Goal: Information Seeking & Learning: Learn about a topic

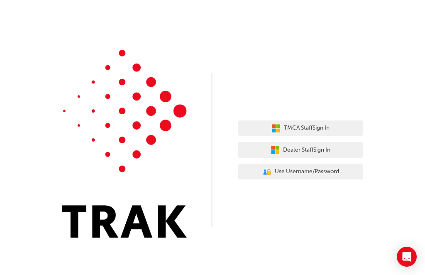
click at [338, 151] on button "Dealer Staff Sign In" at bounding box center [300, 150] width 125 height 16
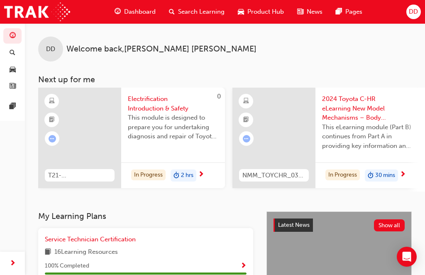
click at [11, 54] on span "search-icon" at bounding box center [13, 52] width 6 height 7
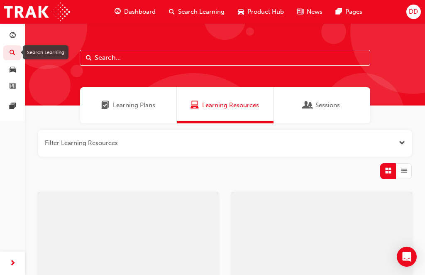
click at [112, 56] on input "text" at bounding box center [225, 58] width 291 height 16
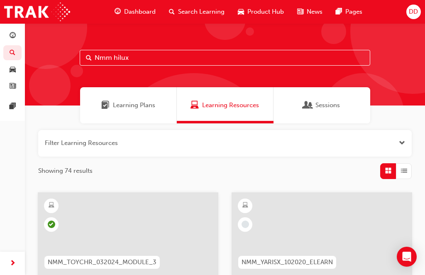
type input "Nmm hilux"
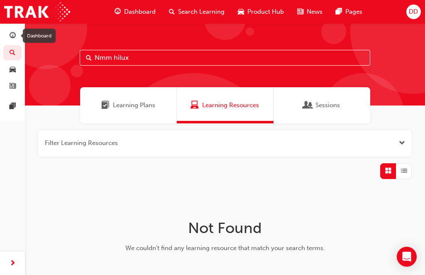
click at [14, 42] on link "button" at bounding box center [12, 35] width 18 height 15
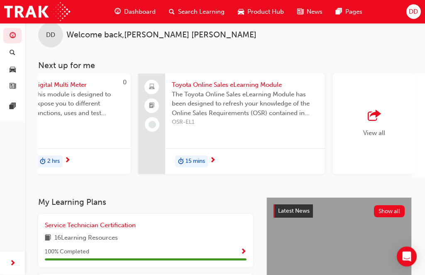
scroll to position [14, 0]
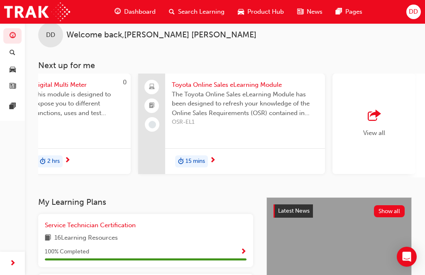
click at [370, 131] on span "View all" at bounding box center [374, 132] width 22 height 7
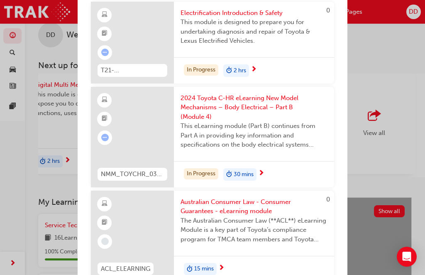
scroll to position [52, 0]
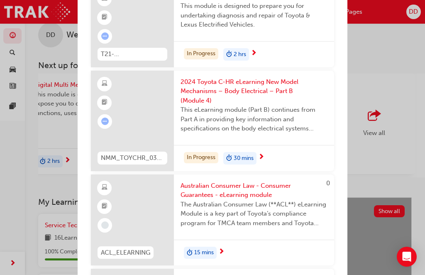
click at [272, 98] on span "2024 Toyota C-HR eLearning New Model Mechanisms – Body Electrical – Part B (Mod…" at bounding box center [254, 91] width 147 height 28
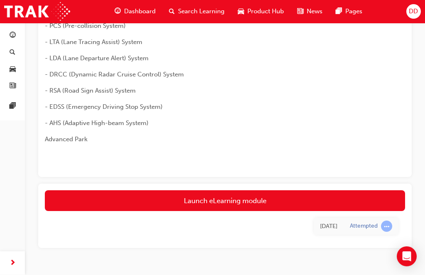
scroll to position [358, 0]
click at [224, 197] on link "Launch eLearning module" at bounding box center [225, 201] width 361 height 21
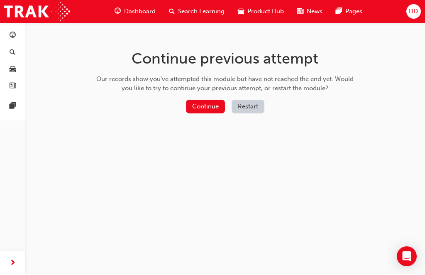
click at [238, 104] on button "Restart" at bounding box center [248, 107] width 33 height 14
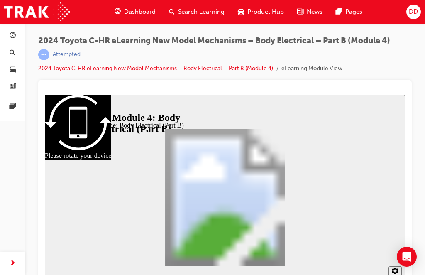
scroll to position [10, 0]
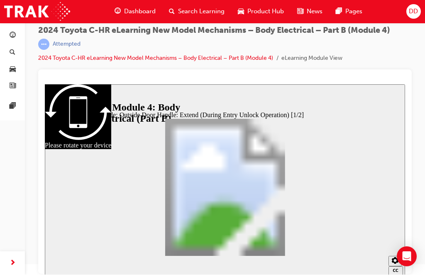
click at [359, 217] on div "slide: Outside Door Handle: Extend (During Entry Unlock Operation) [1/2] Outsid…" at bounding box center [225, 179] width 361 height 191
click at [356, 237] on div "slide: Outside Door Handle: Extend (During Entry Unlock Operation) [1/2] Outsid…" at bounding box center [225, 179] width 361 height 191
click at [412, 16] on div "DD" at bounding box center [414, 12] width 15 height 15
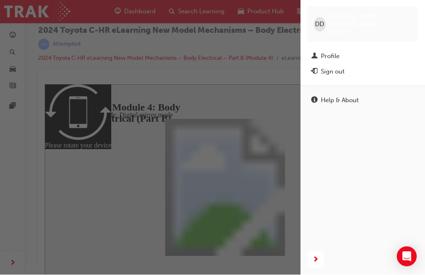
click at [337, 67] on div "Sign out" at bounding box center [333, 72] width 24 height 10
